Goal: Task Accomplishment & Management: Manage account settings

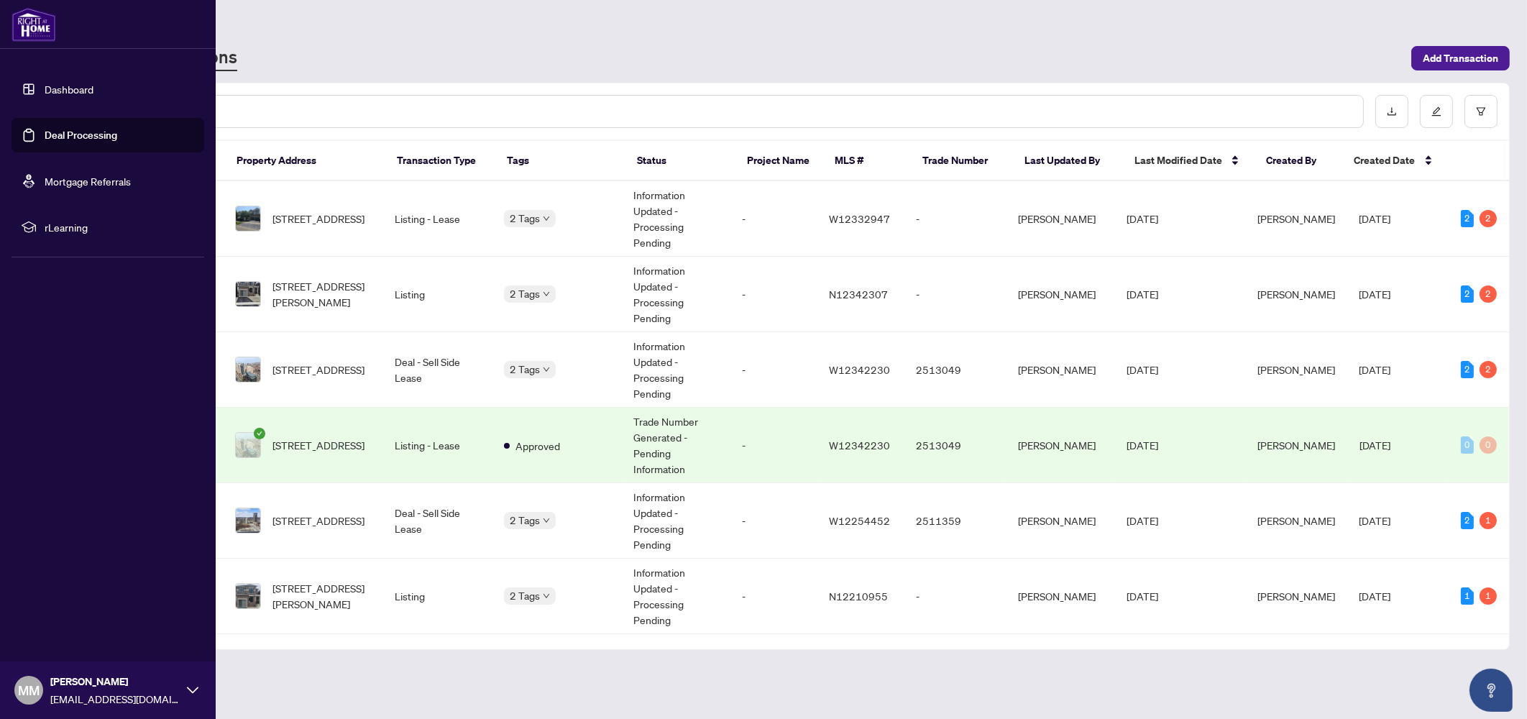
drag, startPoint x: 40, startPoint y: 142, endPoint x: 50, endPoint y: 133, distance: 13.7
click at [45, 142] on link "Deal Processing" at bounding box center [81, 135] width 73 height 13
click at [65, 83] on link "Dashboard" at bounding box center [69, 89] width 49 height 13
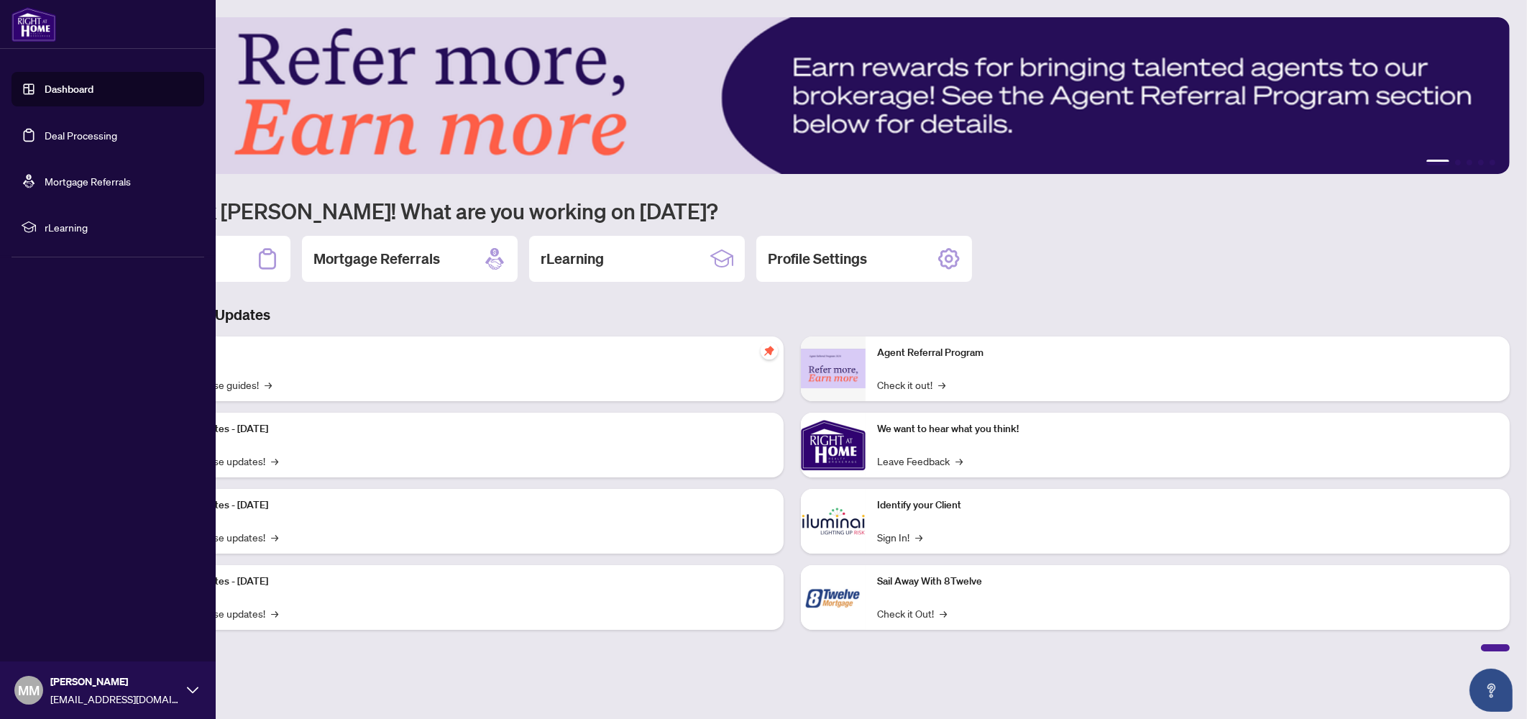
click at [45, 129] on link "Deal Processing" at bounding box center [81, 135] width 73 height 13
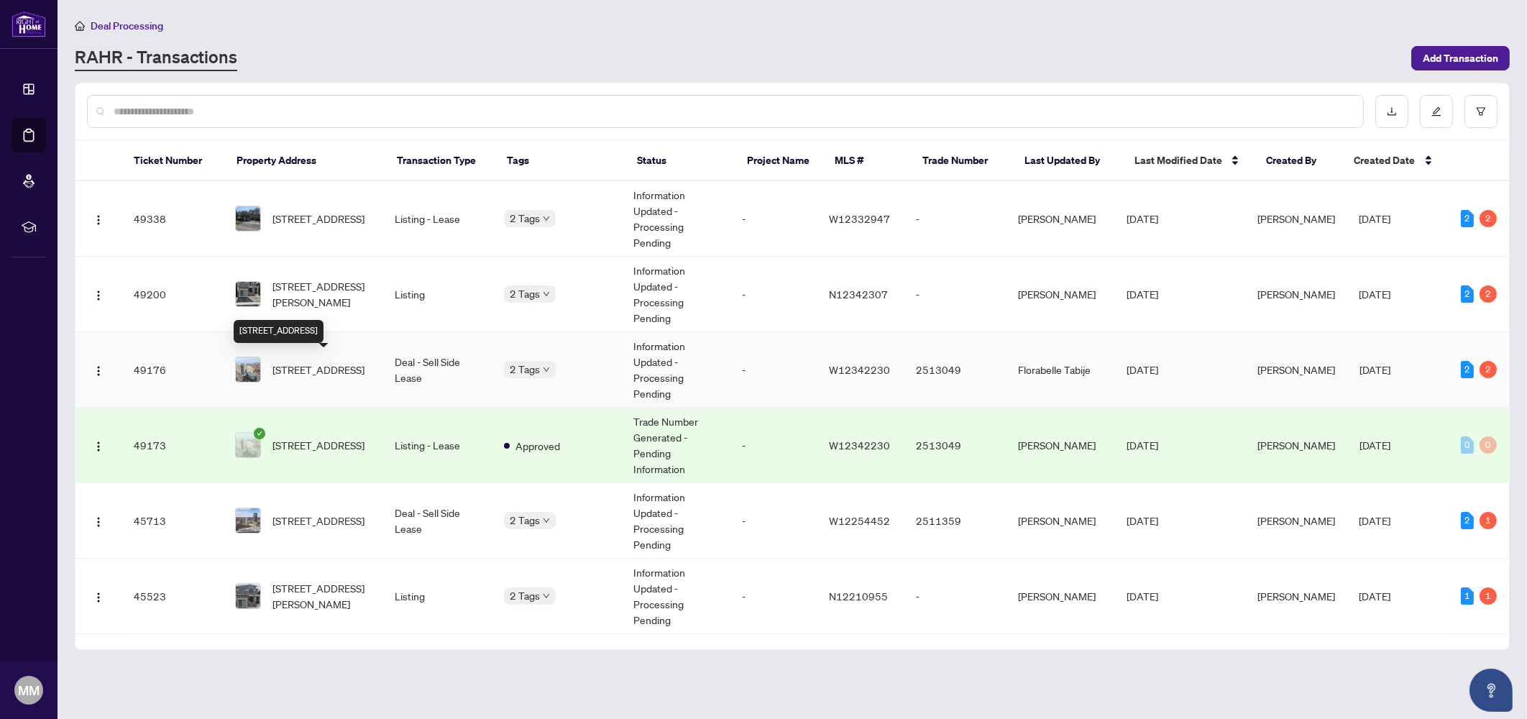
click at [321, 374] on span "[STREET_ADDRESS]" at bounding box center [318, 370] width 92 height 16
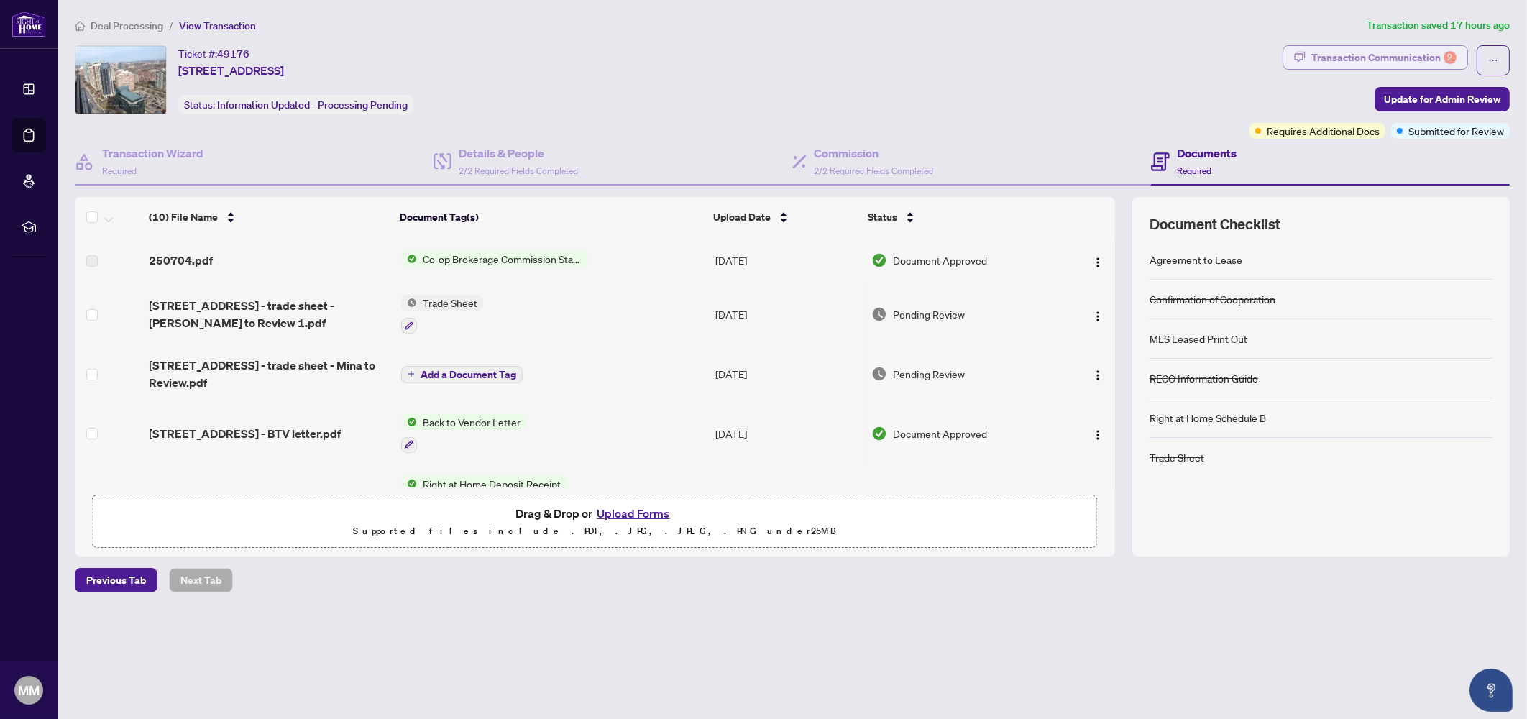
click at [1395, 51] on div "Transaction Communication 2" at bounding box center [1383, 57] width 145 height 23
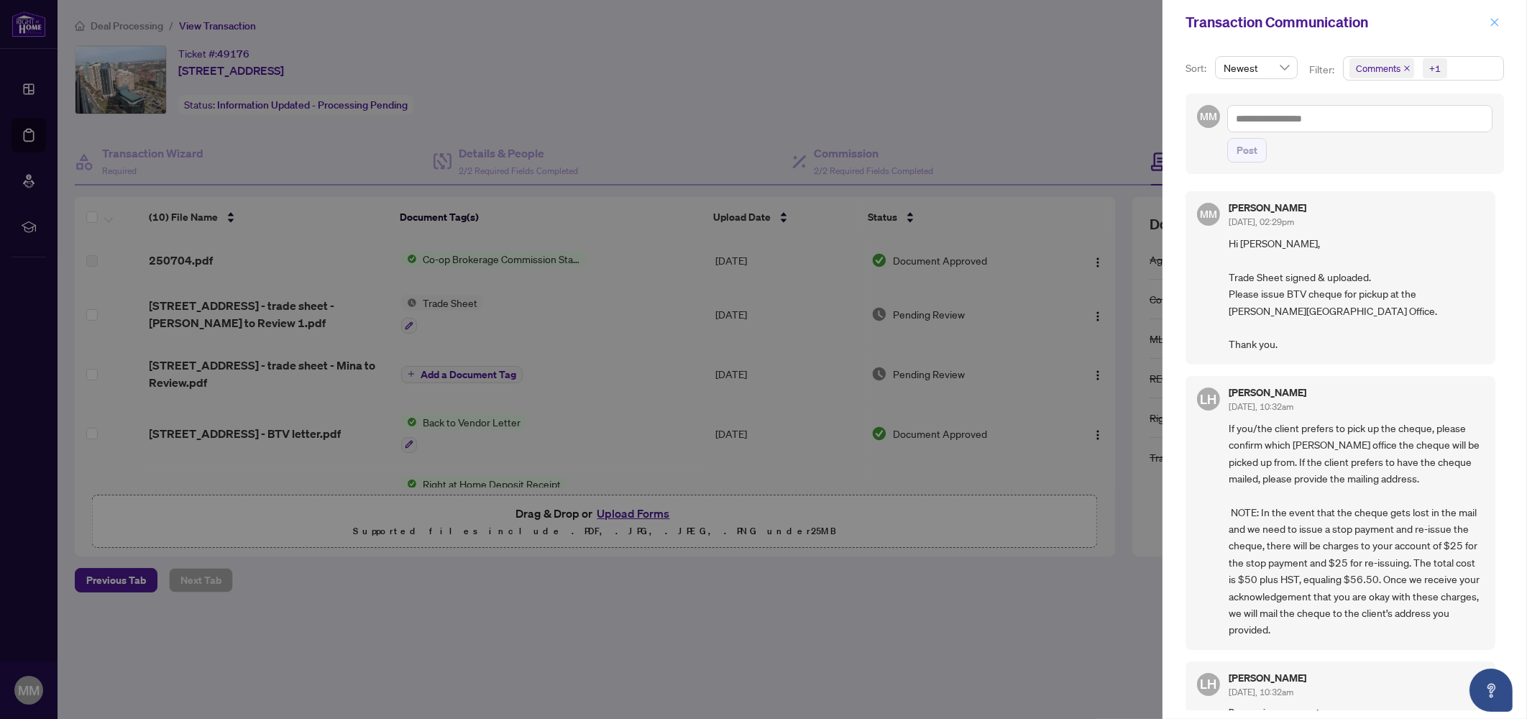
click at [1495, 22] on icon "close" at bounding box center [1495, 22] width 8 height 8
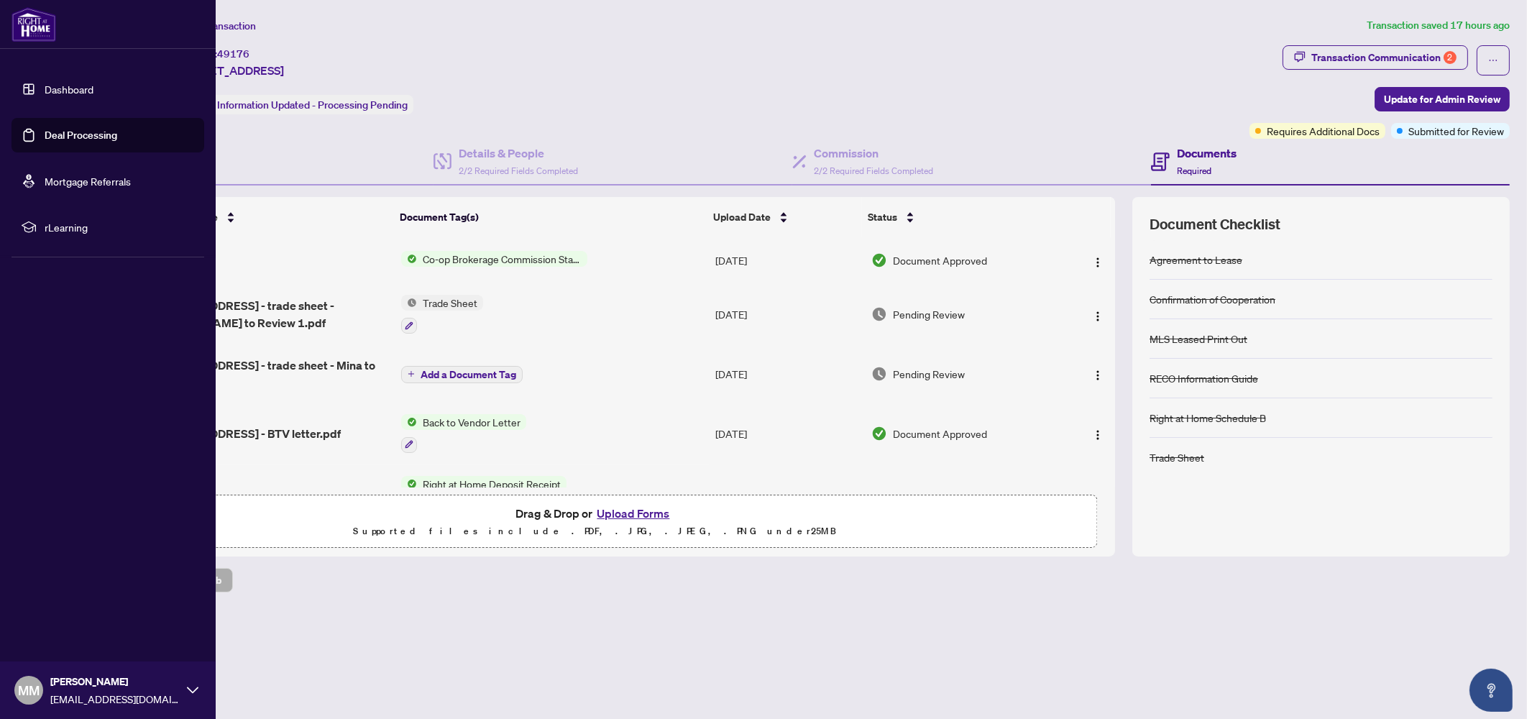
click at [68, 132] on link "Deal Processing" at bounding box center [81, 135] width 73 height 13
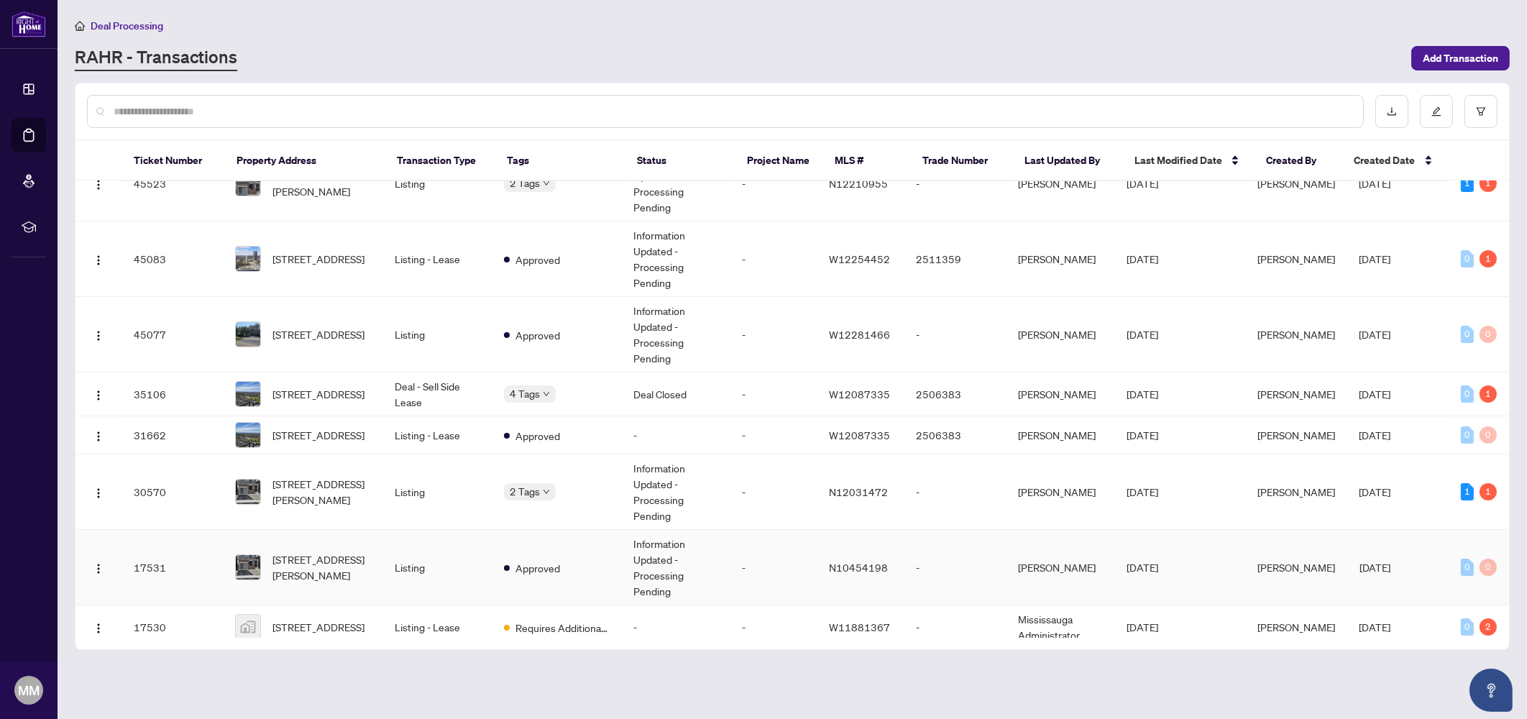
scroll to position [428, 0]
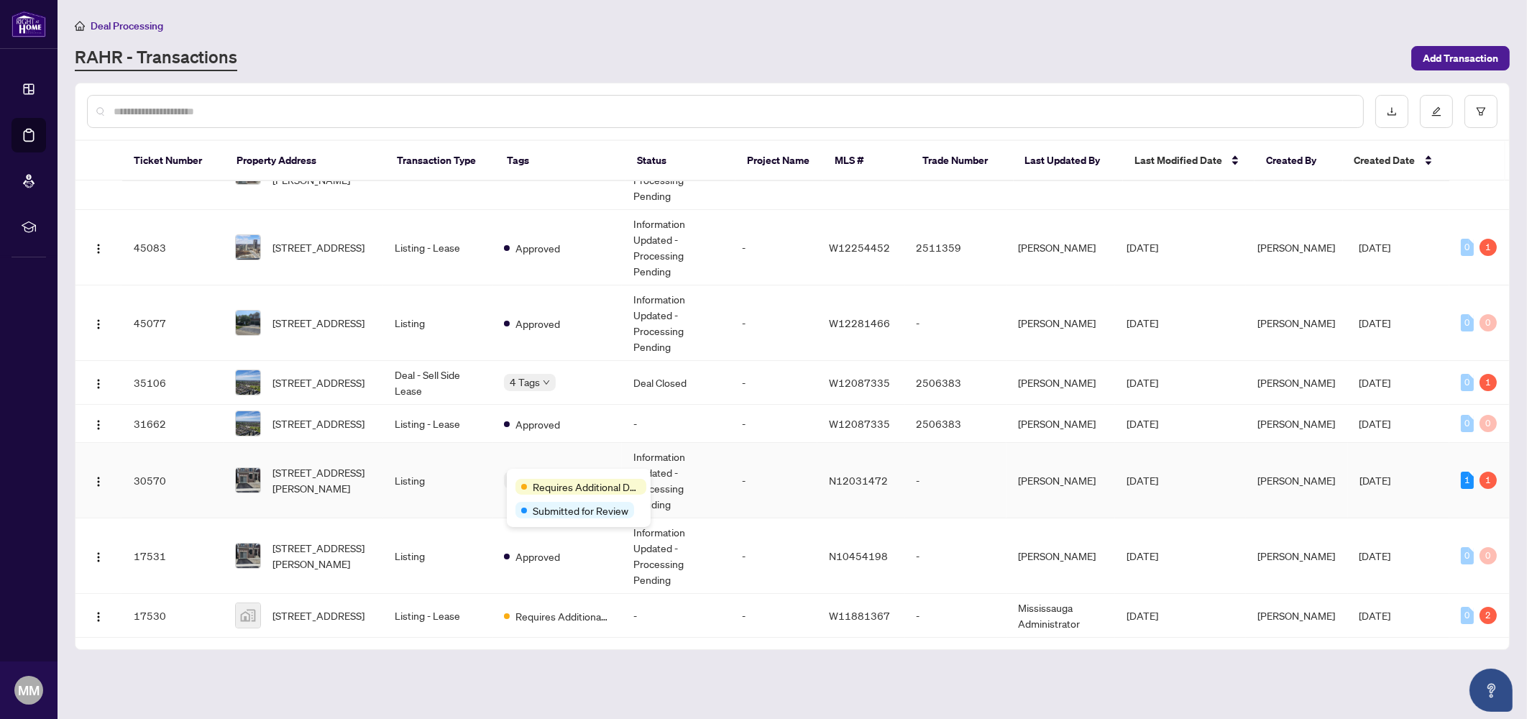
click at [514, 480] on div "Requires Additional Docs Submitted for Review" at bounding box center [579, 498] width 144 height 58
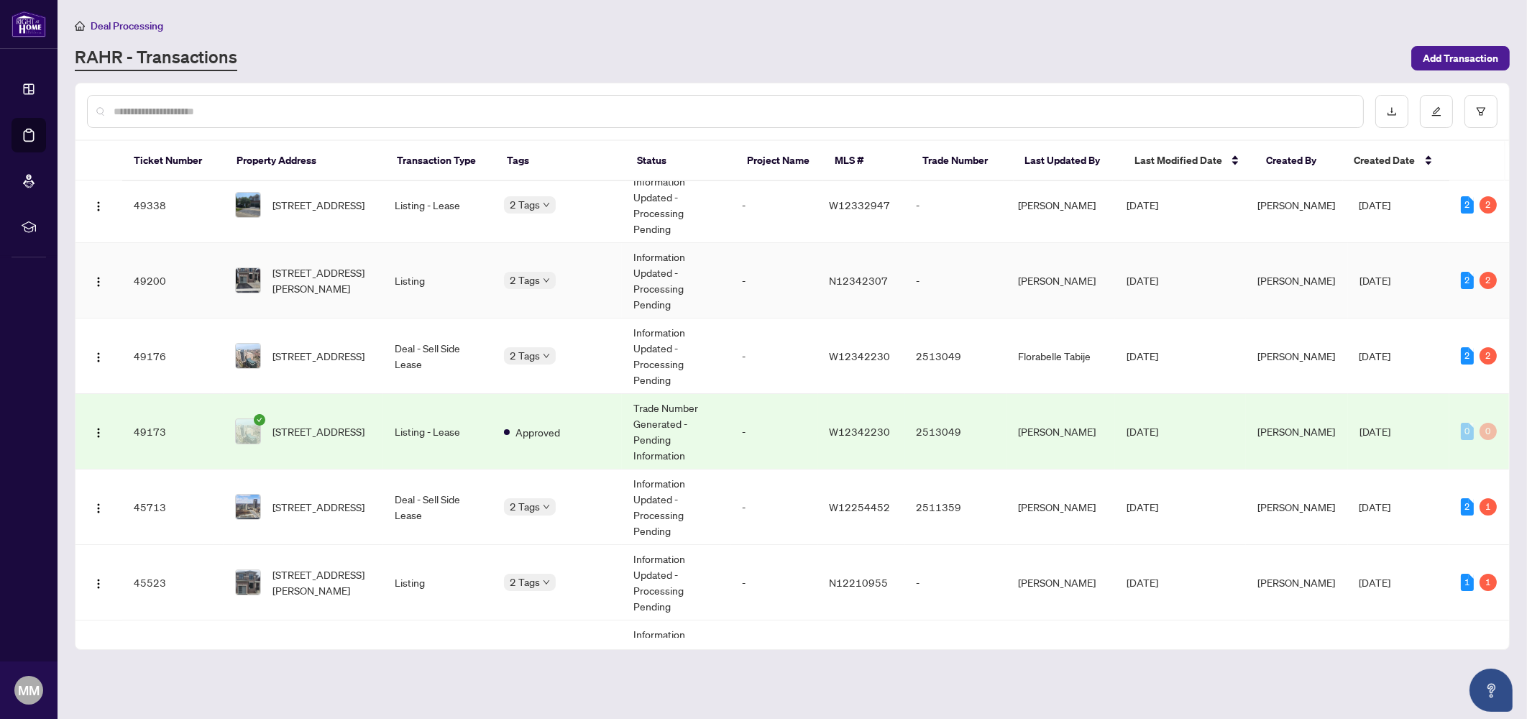
scroll to position [0, 0]
